Goal: Share content: Share content

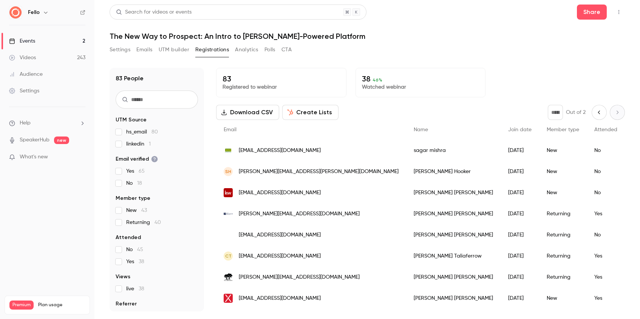
click at [123, 49] on button "Settings" at bounding box center [120, 50] width 21 height 12
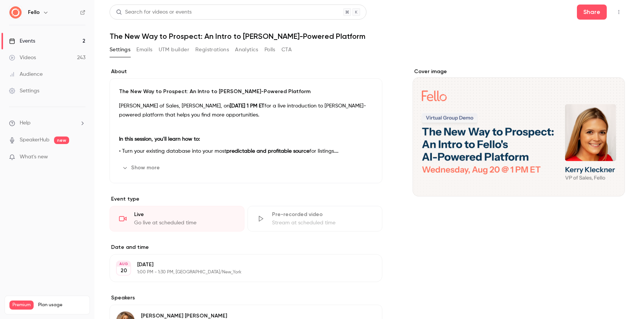
click at [608, 13] on div "Share" at bounding box center [601, 12] width 48 height 15
click at [596, 13] on button "Share" at bounding box center [592, 12] width 30 height 15
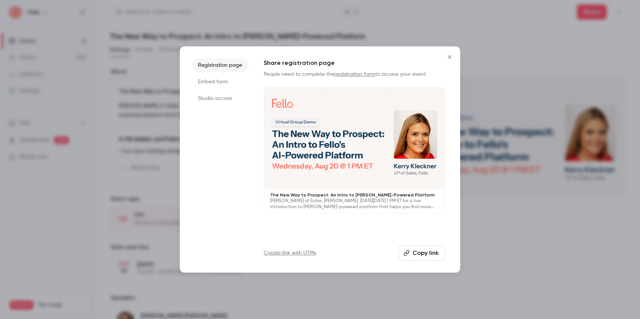
click at [227, 79] on li "Embed form" at bounding box center [220, 82] width 57 height 14
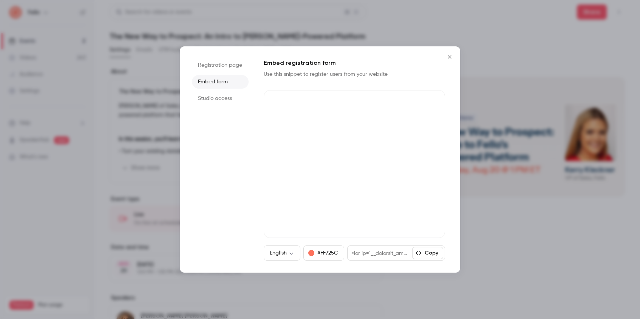
click at [227, 93] on li "Studio access" at bounding box center [220, 99] width 57 height 14
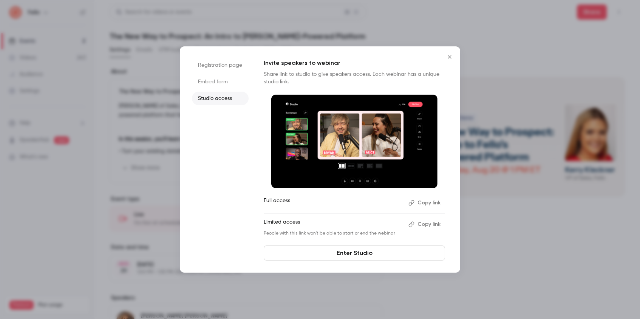
click at [451, 54] on button "Close" at bounding box center [449, 56] width 15 height 15
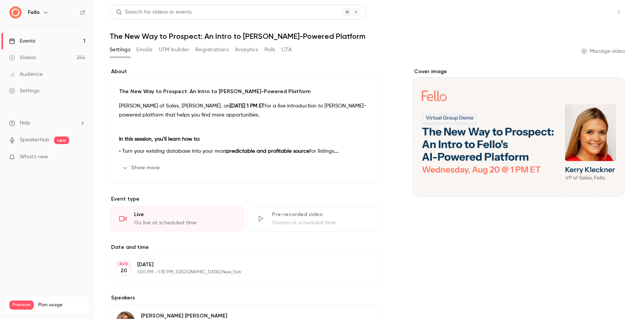
click at [598, 18] on button "Share" at bounding box center [592, 12] width 30 height 15
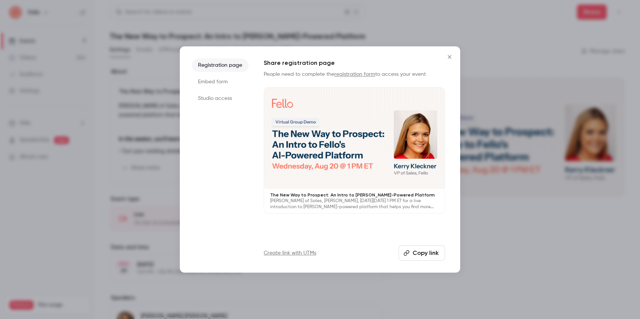
click at [488, 46] on div at bounding box center [320, 159] width 640 height 319
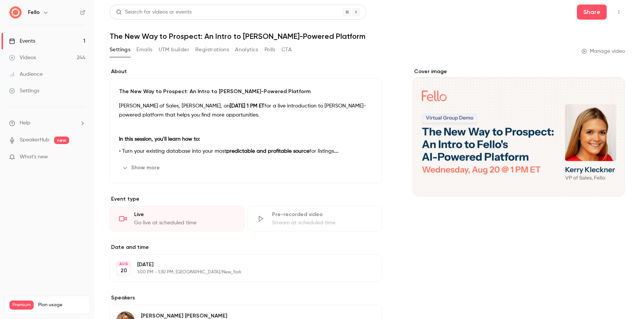
click at [600, 54] on link "Manage video" at bounding box center [602, 52] width 43 height 8
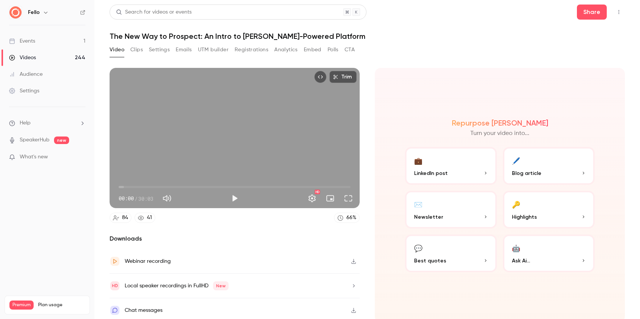
scroll to position [3, 0]
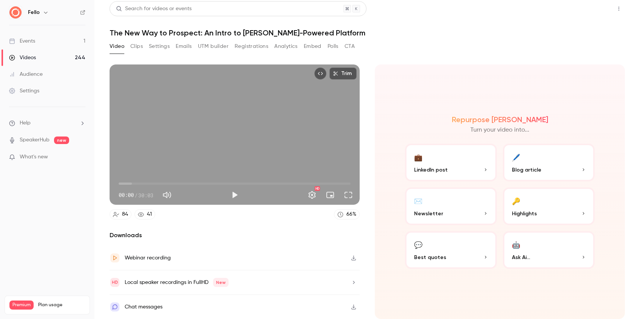
click at [599, 10] on button "Share" at bounding box center [592, 8] width 30 height 15
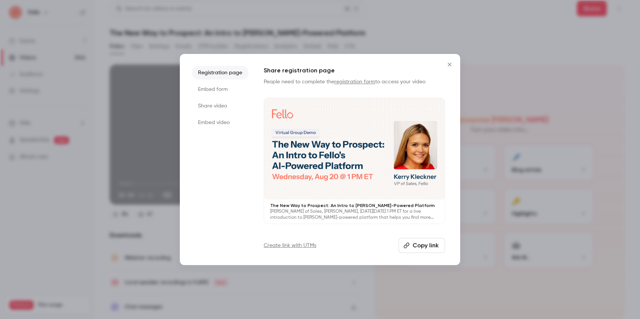
click at [211, 102] on li "Share video" at bounding box center [220, 106] width 57 height 14
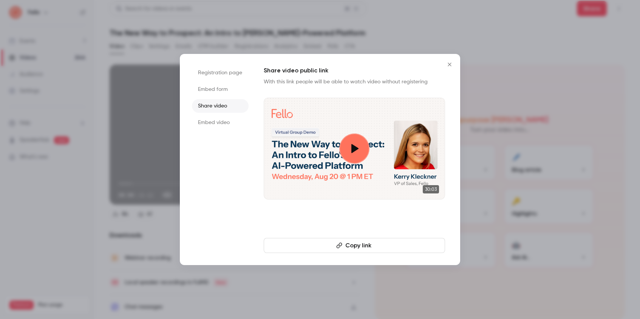
click at [381, 250] on button "Copy link" at bounding box center [354, 245] width 181 height 15
